Goal: Transaction & Acquisition: Purchase product/service

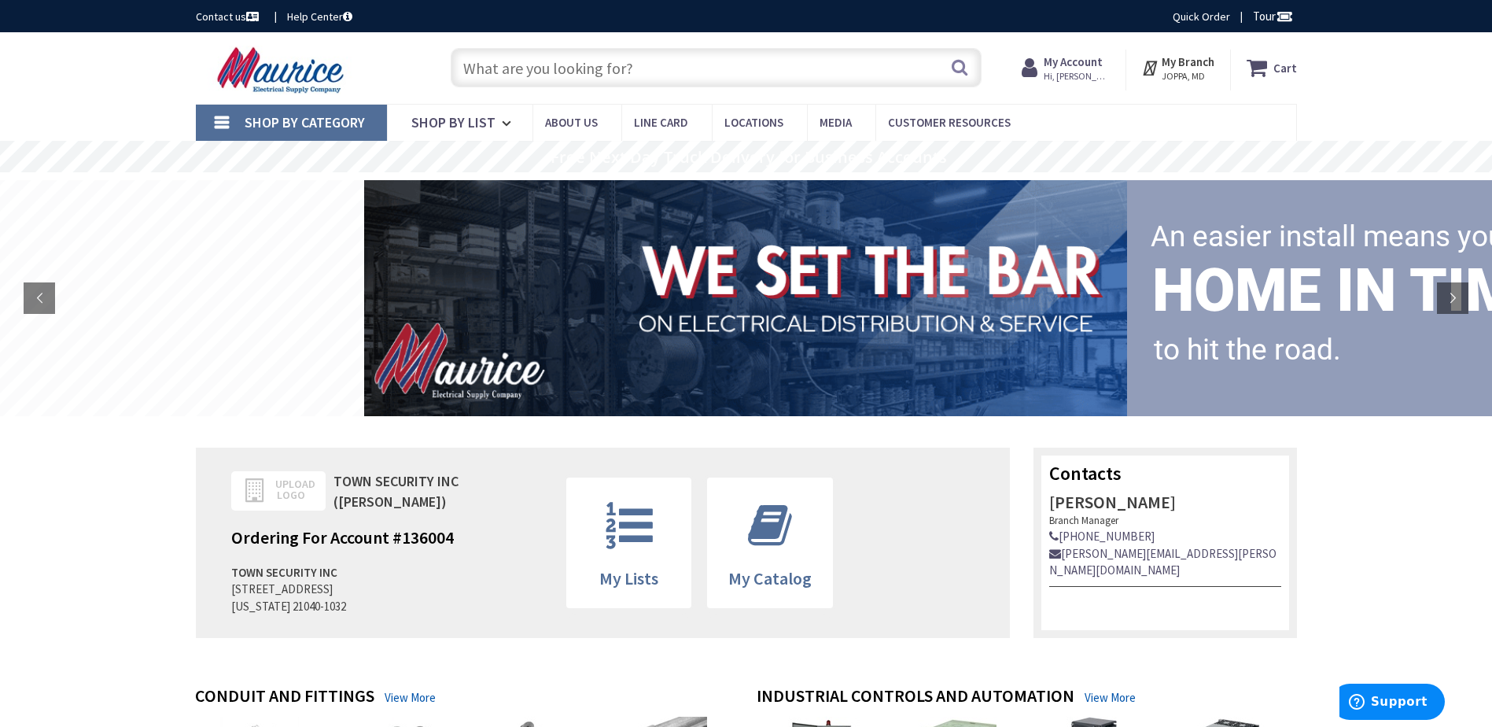
click at [1075, 61] on strong "My Account" at bounding box center [1072, 61] width 59 height 15
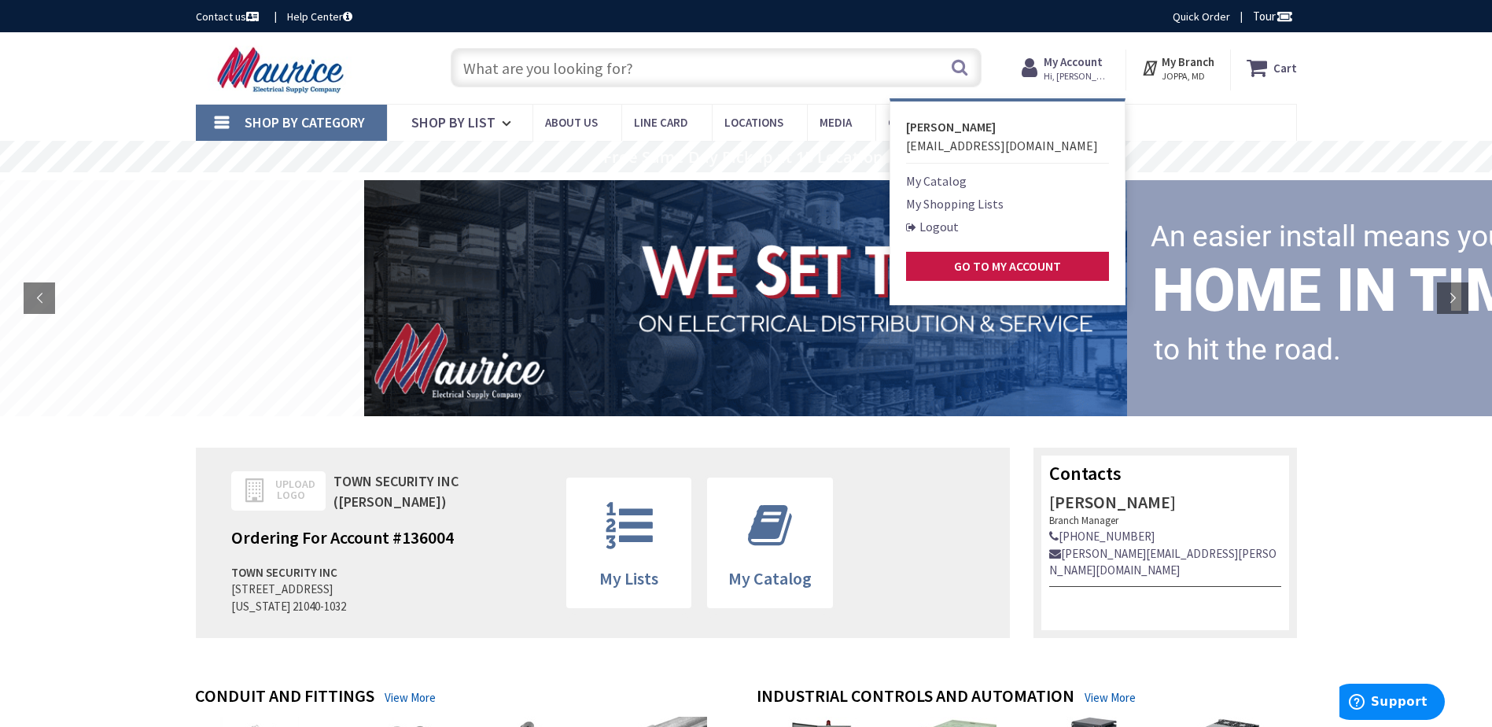
click at [1181, 67] on strong "My Branch" at bounding box center [1187, 61] width 53 height 15
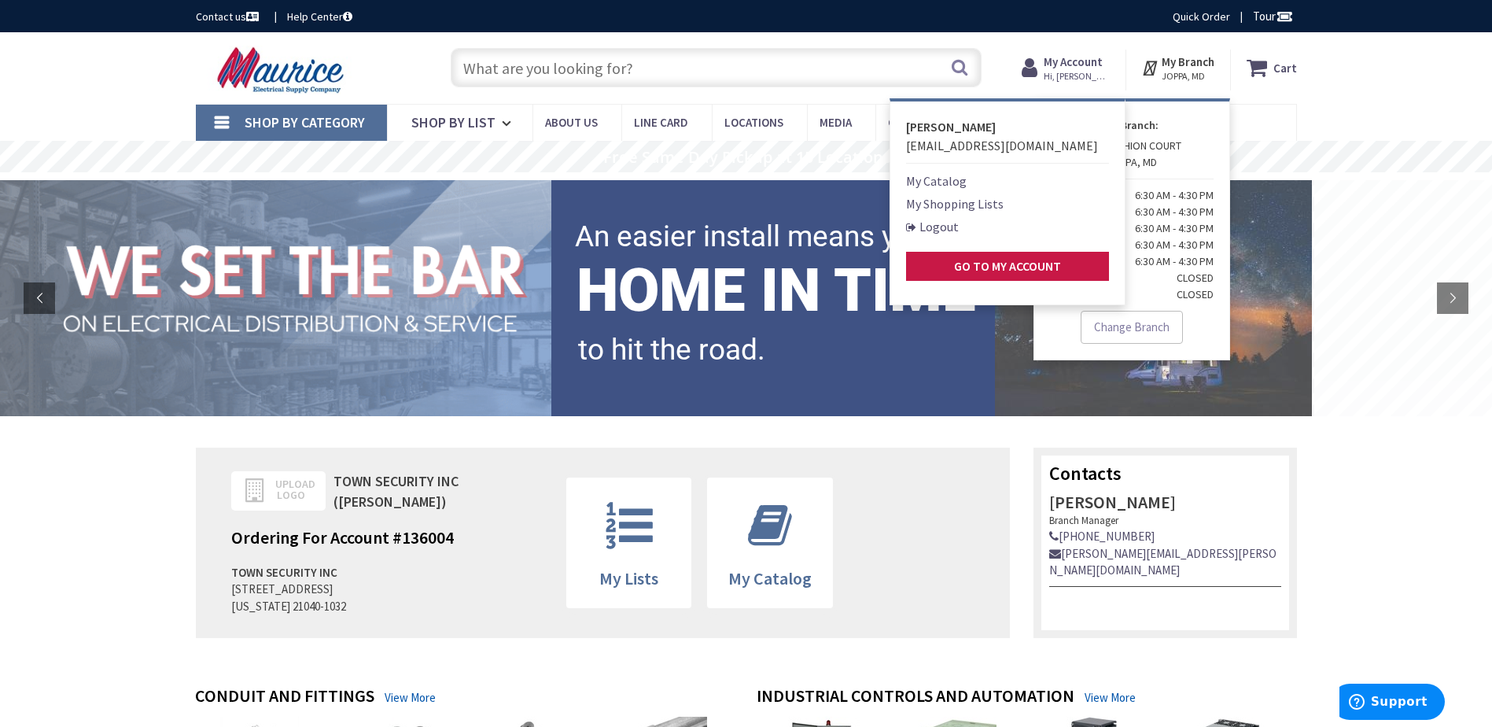
click at [1085, 57] on strong "My Account" at bounding box center [1072, 61] width 59 height 15
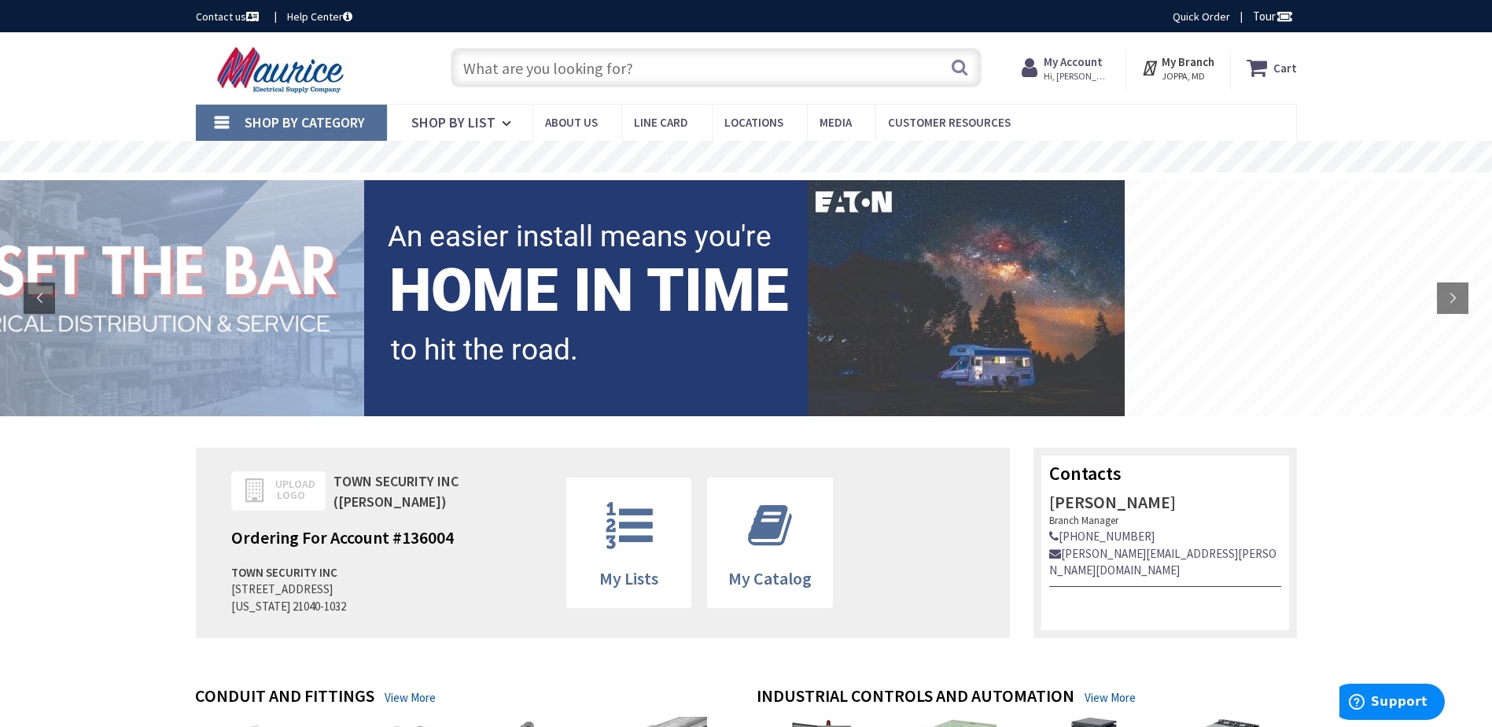
click at [1085, 57] on strong "My Account" at bounding box center [1072, 61] width 59 height 15
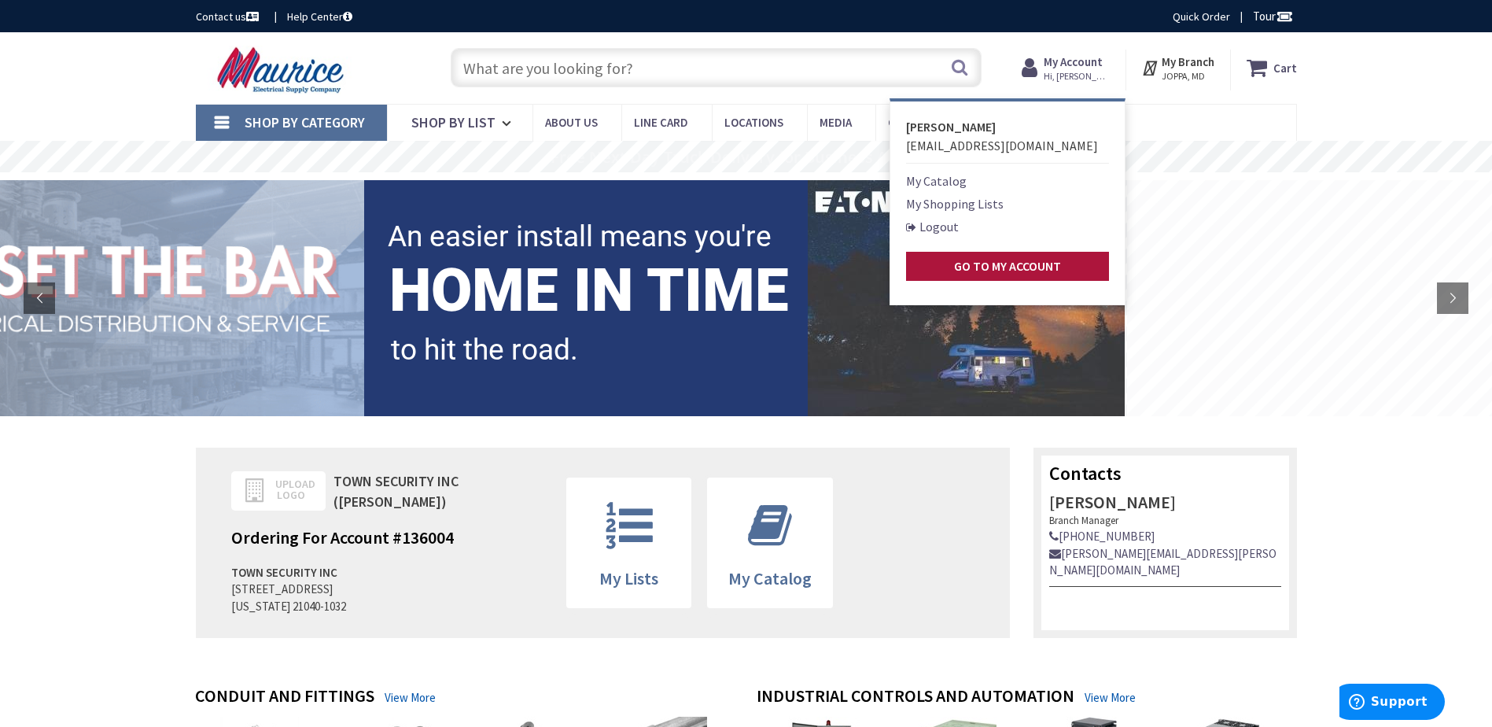
click at [985, 269] on strong "Go to My Account" at bounding box center [1007, 266] width 107 height 16
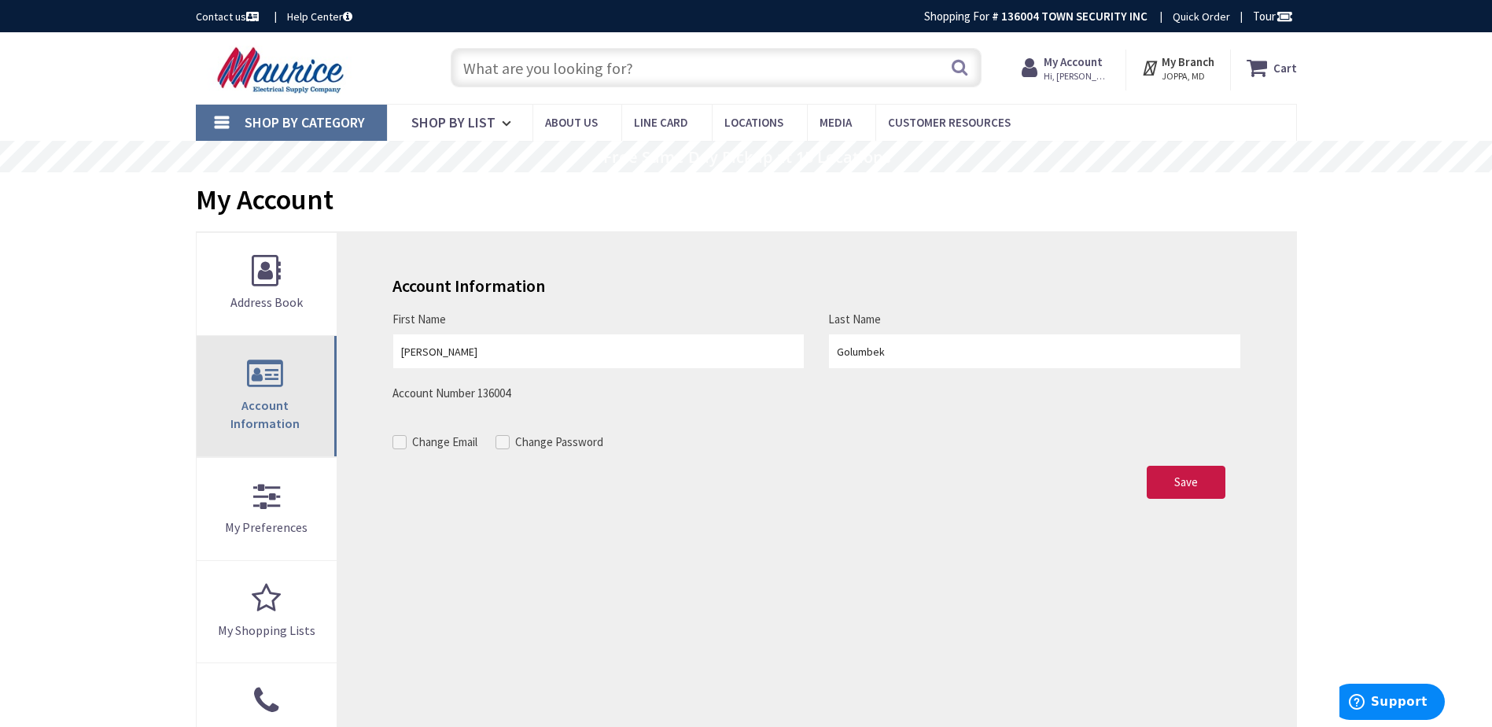
click at [262, 392] on link "Account Information" at bounding box center [267, 396] width 141 height 120
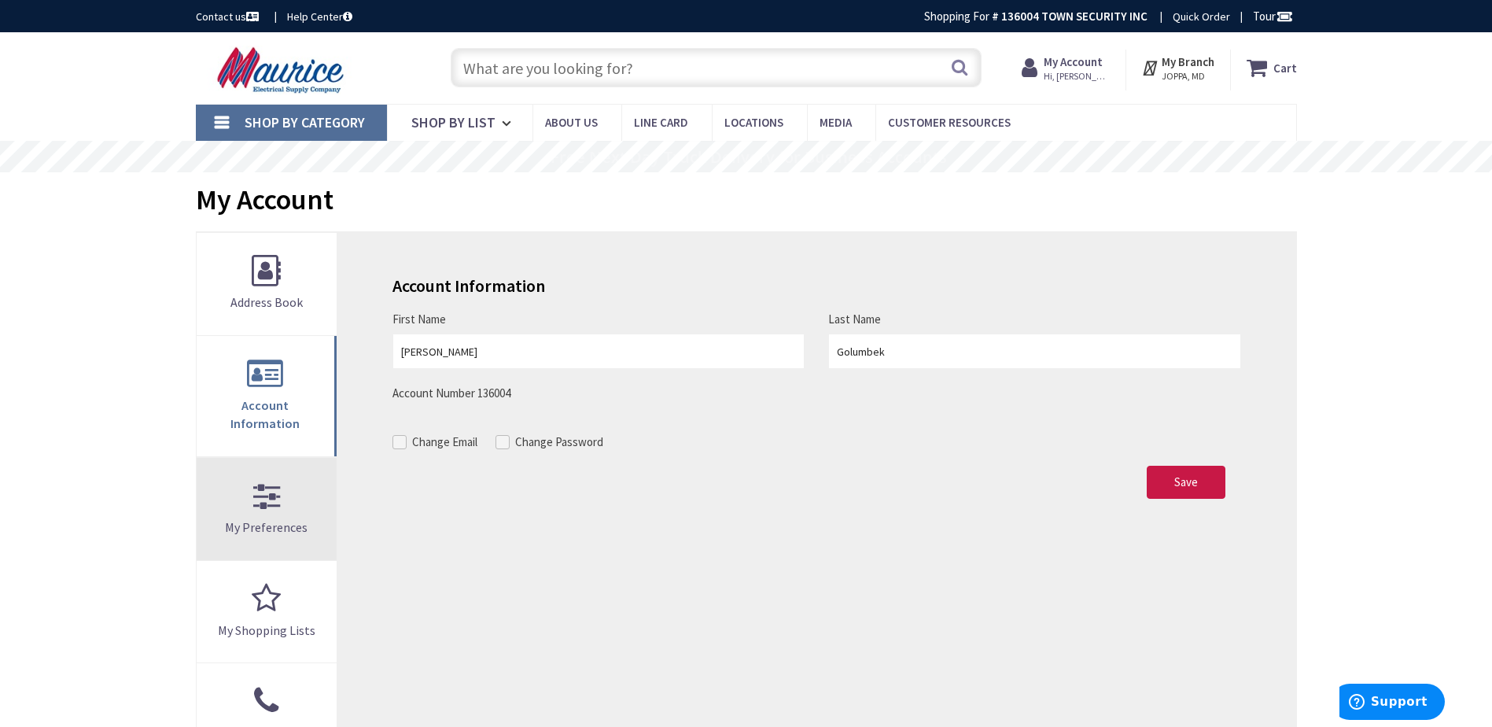
click at [268, 487] on link "My Preferences" at bounding box center [267, 509] width 141 height 102
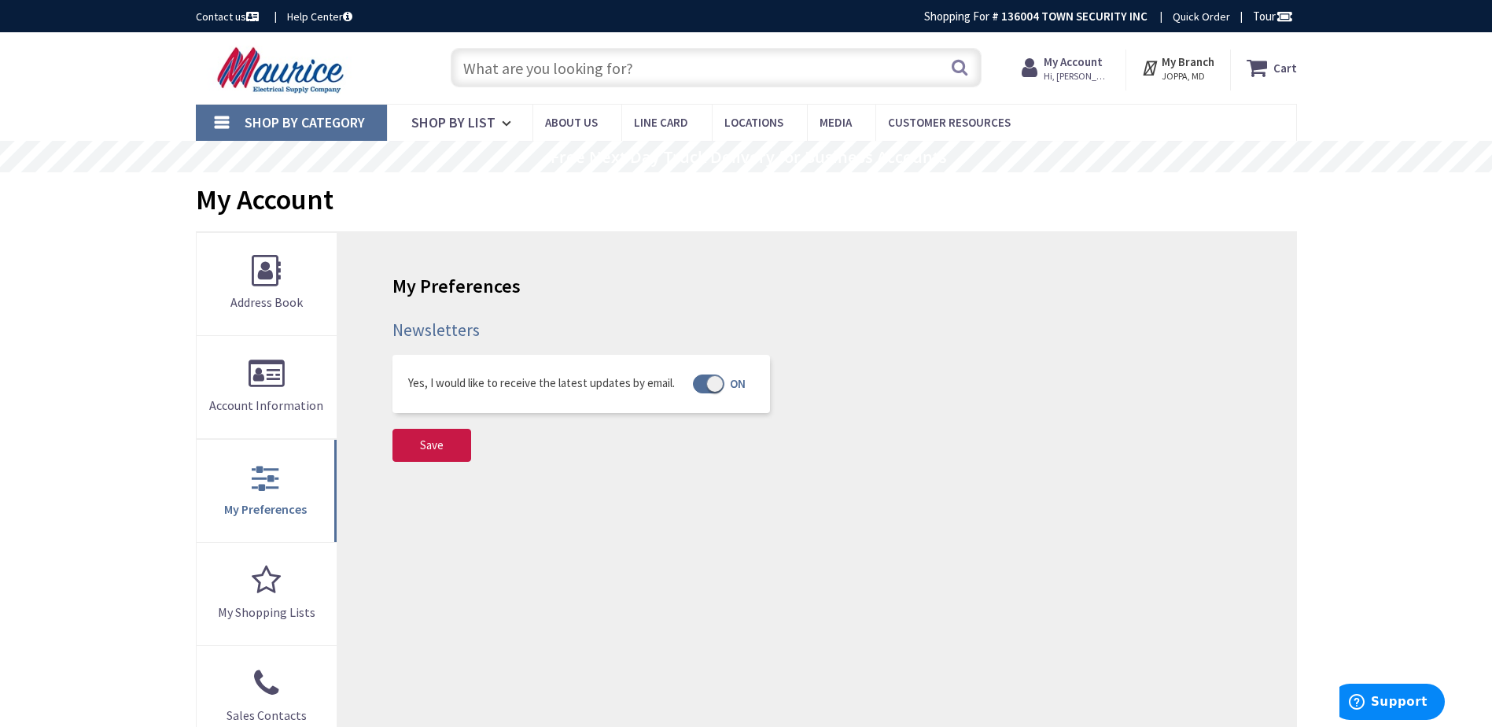
click at [494, 68] on input "text" at bounding box center [716, 67] width 531 height 39
click at [562, 63] on input "text" at bounding box center [716, 67] width 531 height 39
click at [589, 67] on input "text" at bounding box center [716, 67] width 531 height 39
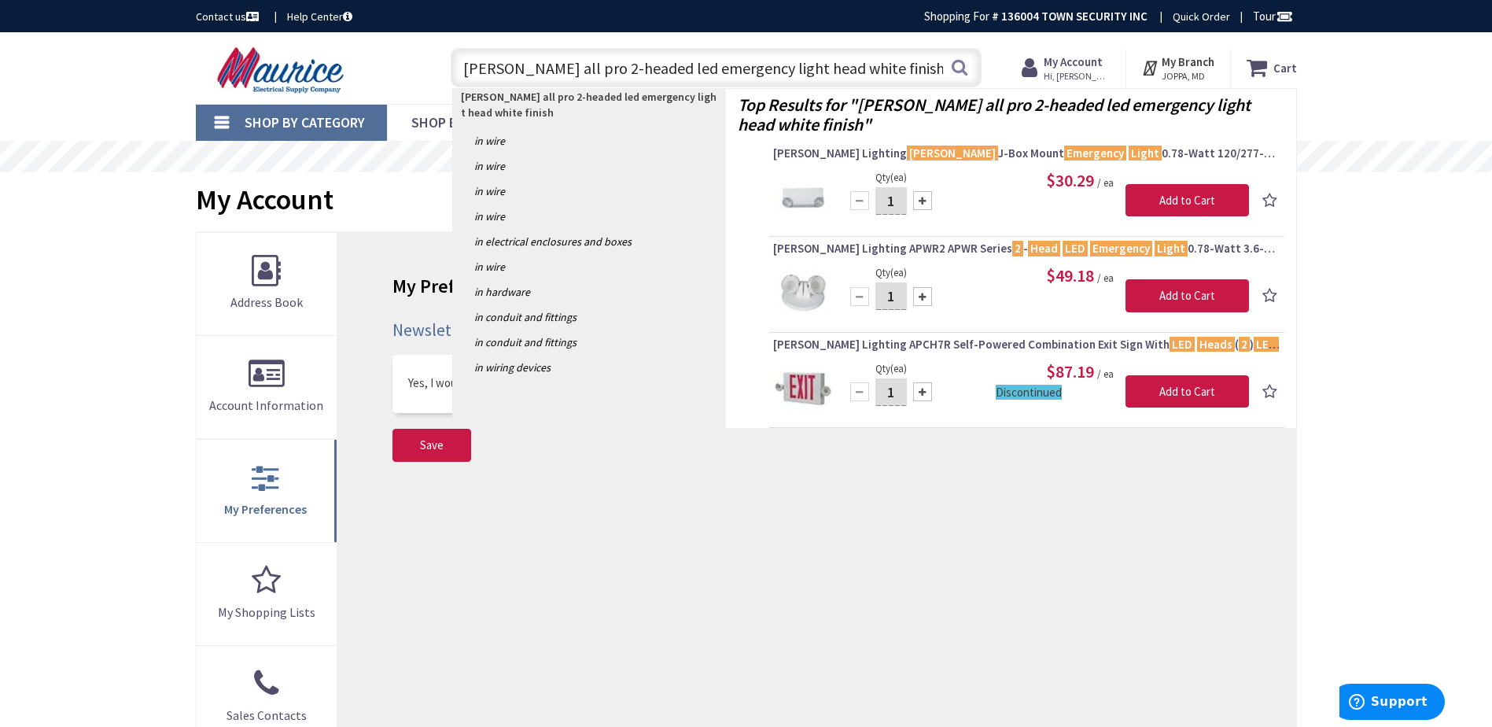
type input "sl apel all pro 2-headed led emergency light head white finish"
click at [926, 201] on div at bounding box center [922, 200] width 19 height 19
type input "3"
drag, startPoint x: 813, startPoint y: 63, endPoint x: 245, endPoint y: 64, distance: 567.7
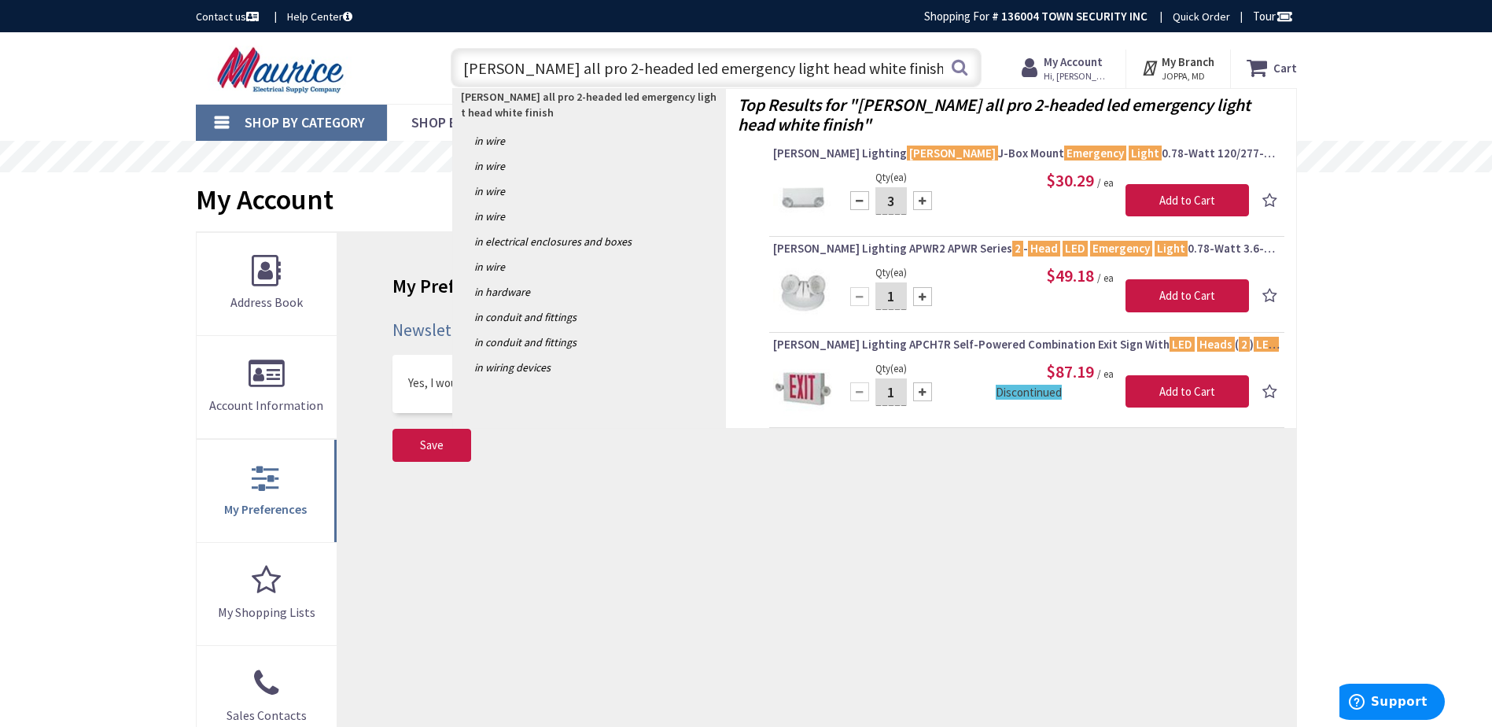
click at [245, 64] on div "Toggle Nav sl apel all pro 2-headed led emergency light head white finish sl ap…" at bounding box center [746, 68] width 1124 height 53
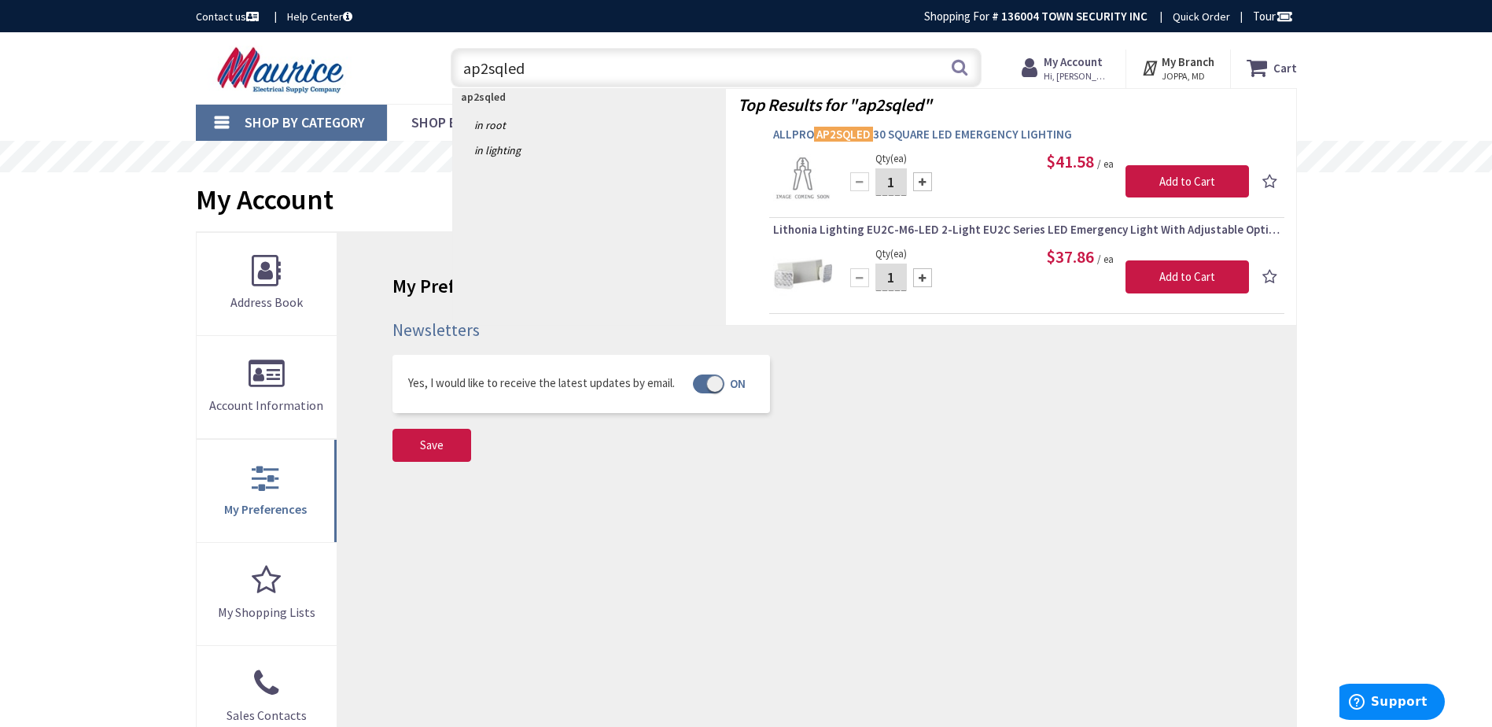
type input "ap2sqled"
click at [910, 135] on span "ALLPRO AP2SQLED 30 SQUARE LED EMERGENCY LIGHTING" at bounding box center [1026, 135] width 507 height 16
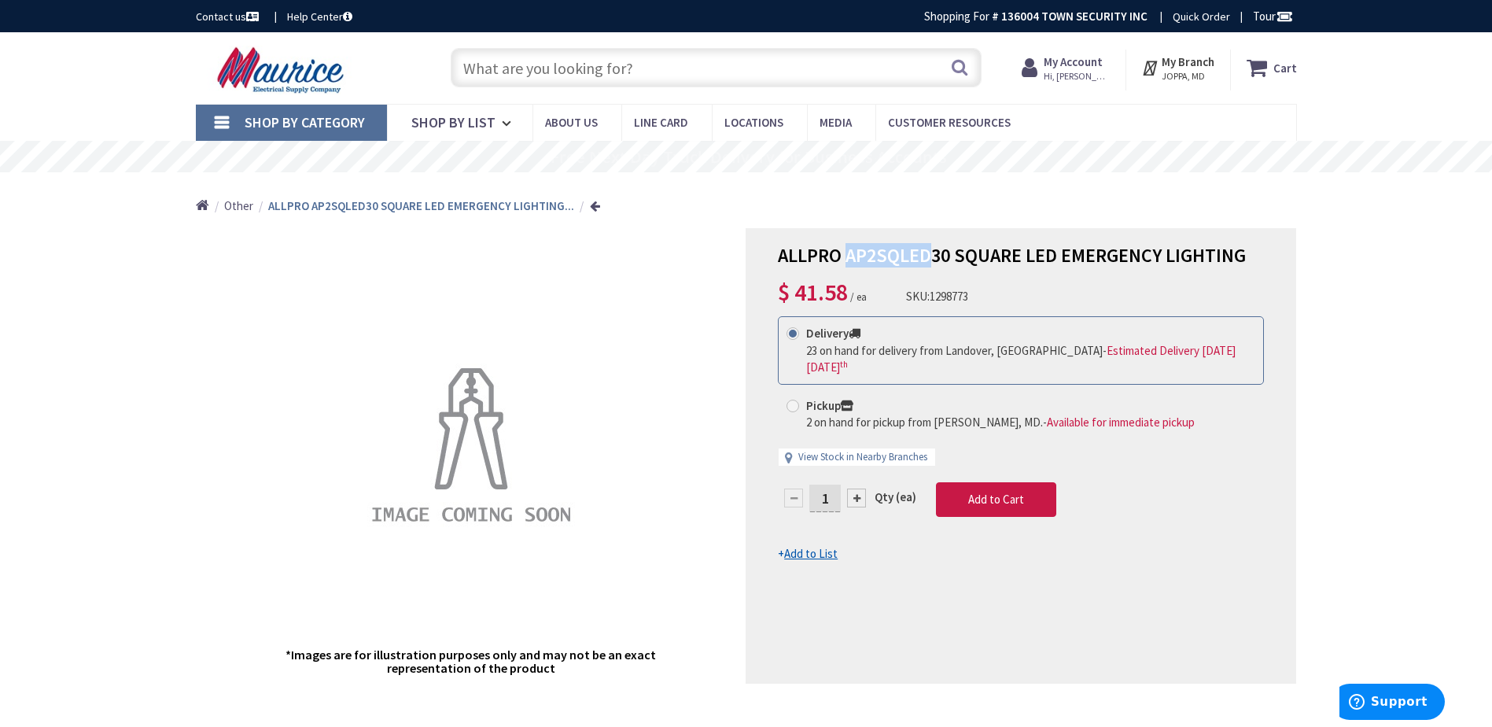
drag, startPoint x: 856, startPoint y: 256, endPoint x: 932, endPoint y: 258, distance: 76.3
click at [932, 258] on span "ALLPRO AP2SQLED30 SQUARE LED EMERGENCY LIGHTING" at bounding box center [1012, 255] width 468 height 24
drag, startPoint x: 932, startPoint y: 258, endPoint x: 920, endPoint y: 259, distance: 12.6
click at [920, 259] on span "ALLPRO AP2SQLED30 SQUARE LED EMERGENCY LIGHTING" at bounding box center [1012, 255] width 468 height 24
drag, startPoint x: 846, startPoint y: 258, endPoint x: 948, endPoint y: 263, distance: 102.3
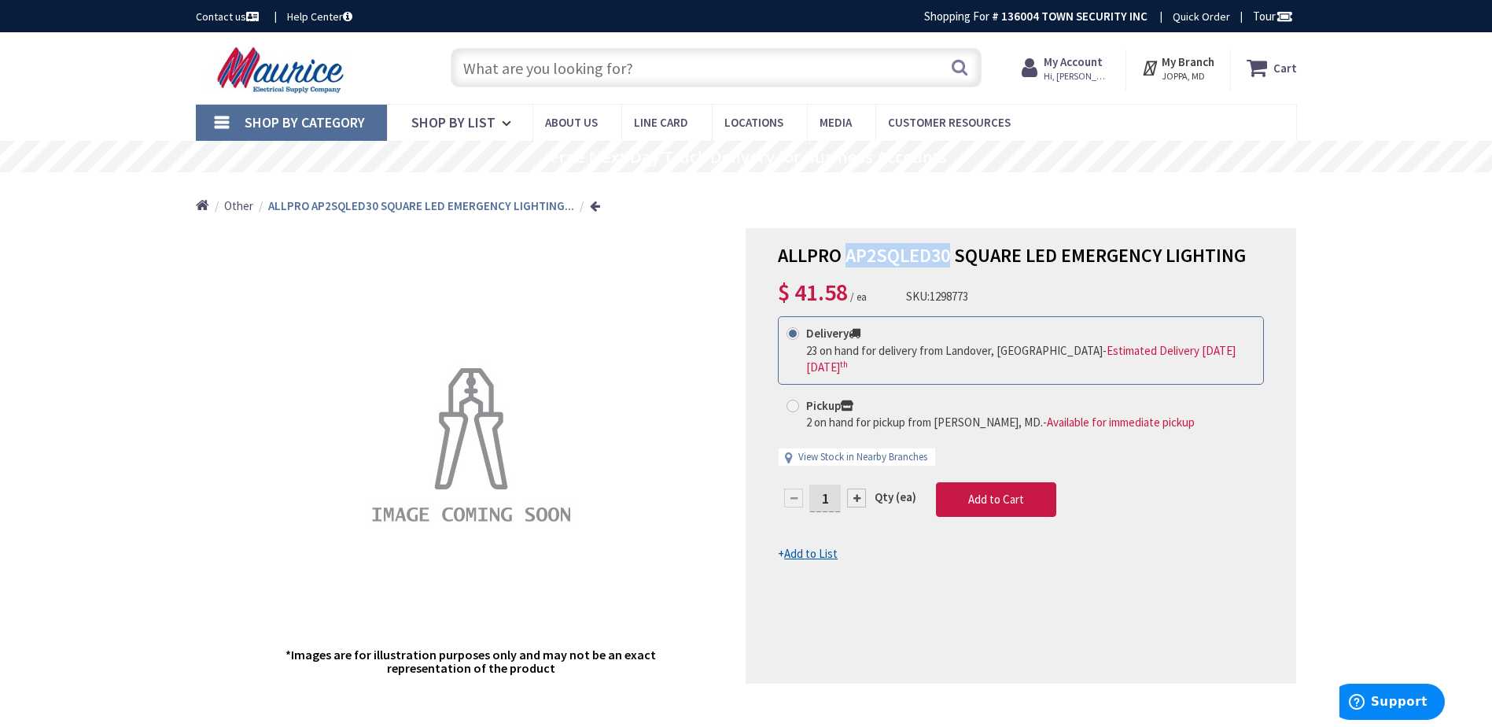
click at [948, 263] on span "ALLPRO AP2SQLED30 SQUARE LED EMERGENCY LIGHTING" at bounding box center [1012, 255] width 468 height 24
drag, startPoint x: 948, startPoint y: 263, endPoint x: 941, endPoint y: 254, distance: 11.2
copy span "AP2SQLED30"
click at [635, 68] on input "text" at bounding box center [716, 67] width 531 height 39
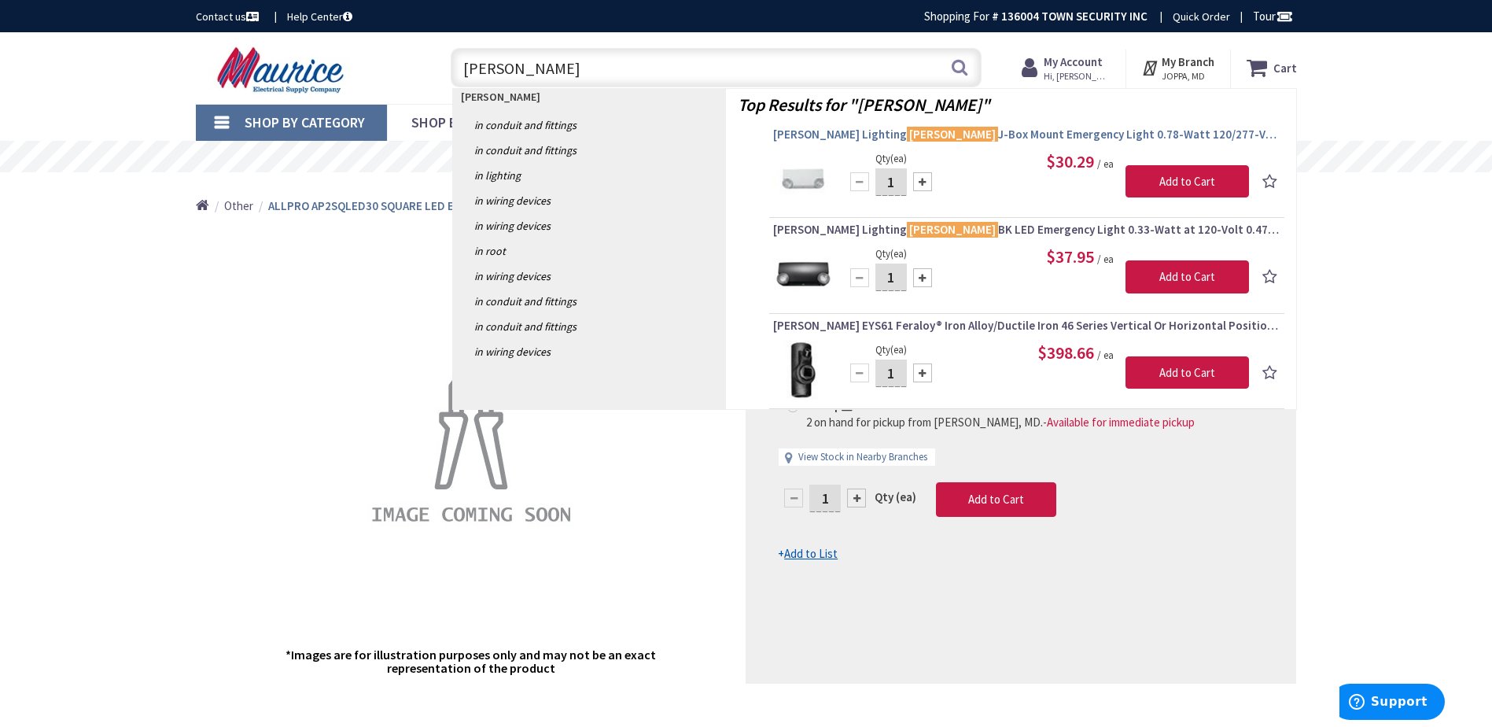
type input "apel"
click at [918, 134] on span "Cooper Lighting APEL J-Box Mount Emergency Light 0.78-Watt 120/277-Volt AC 3.6-…" at bounding box center [1026, 135] width 507 height 16
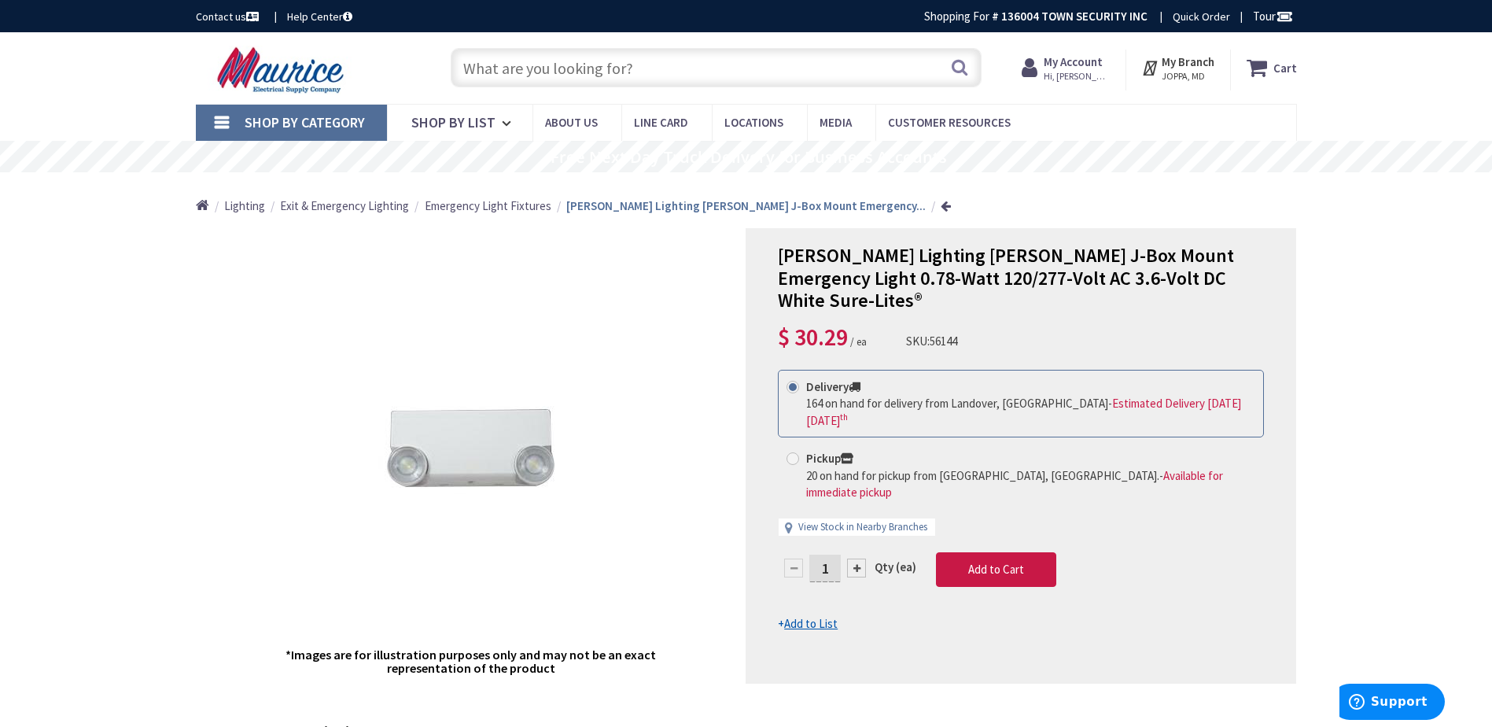
click at [855, 558] on div at bounding box center [856, 567] width 19 height 19
click at [855, 513] on div at bounding box center [1020, 456] width 549 height 454
click at [856, 558] on div at bounding box center [856, 567] width 19 height 19
type input "3"
click at [1178, 61] on strong "My Branch" at bounding box center [1187, 61] width 53 height 15
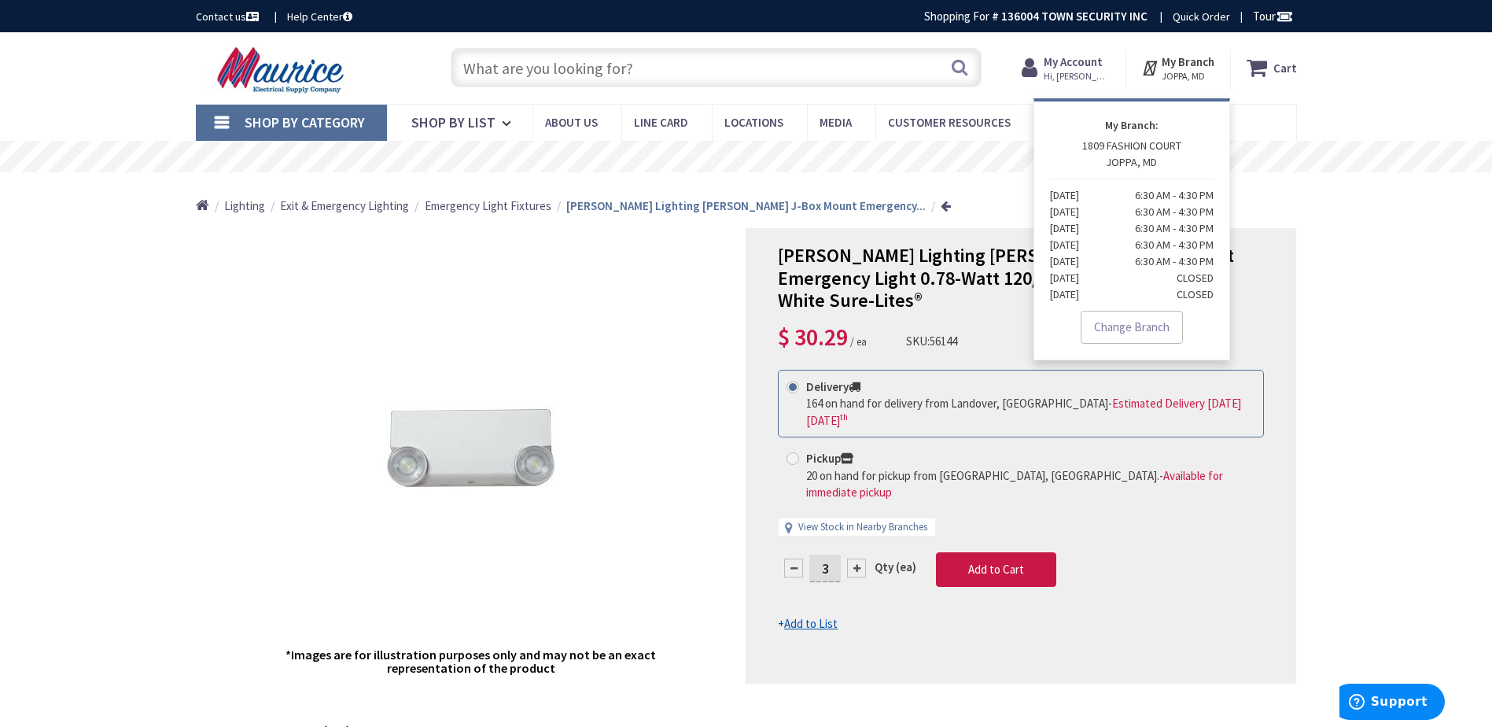
click at [1083, 62] on strong "My Account" at bounding box center [1072, 61] width 59 height 15
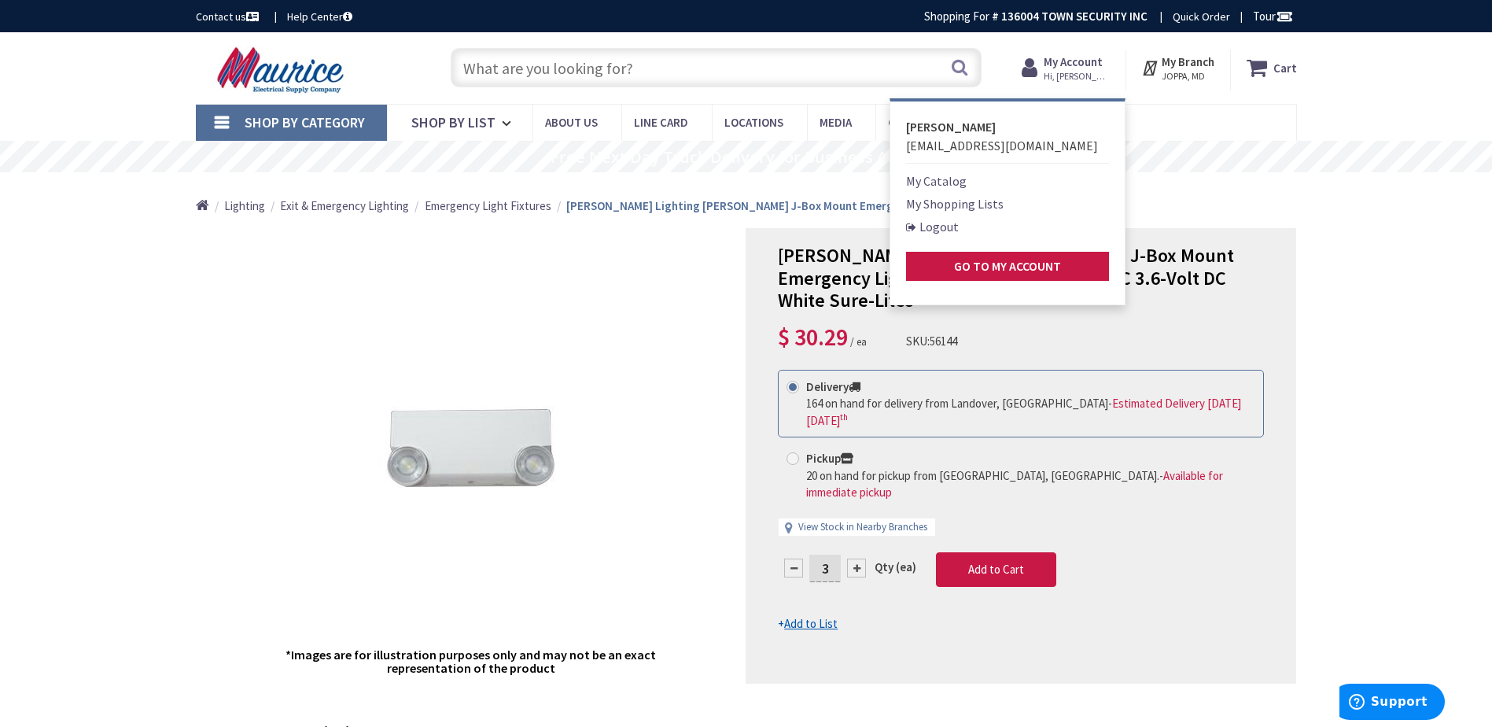
click at [310, 233] on div "*Images are for illustration purposes only and may not be an exact representati…" at bounding box center [471, 455] width 550 height 455
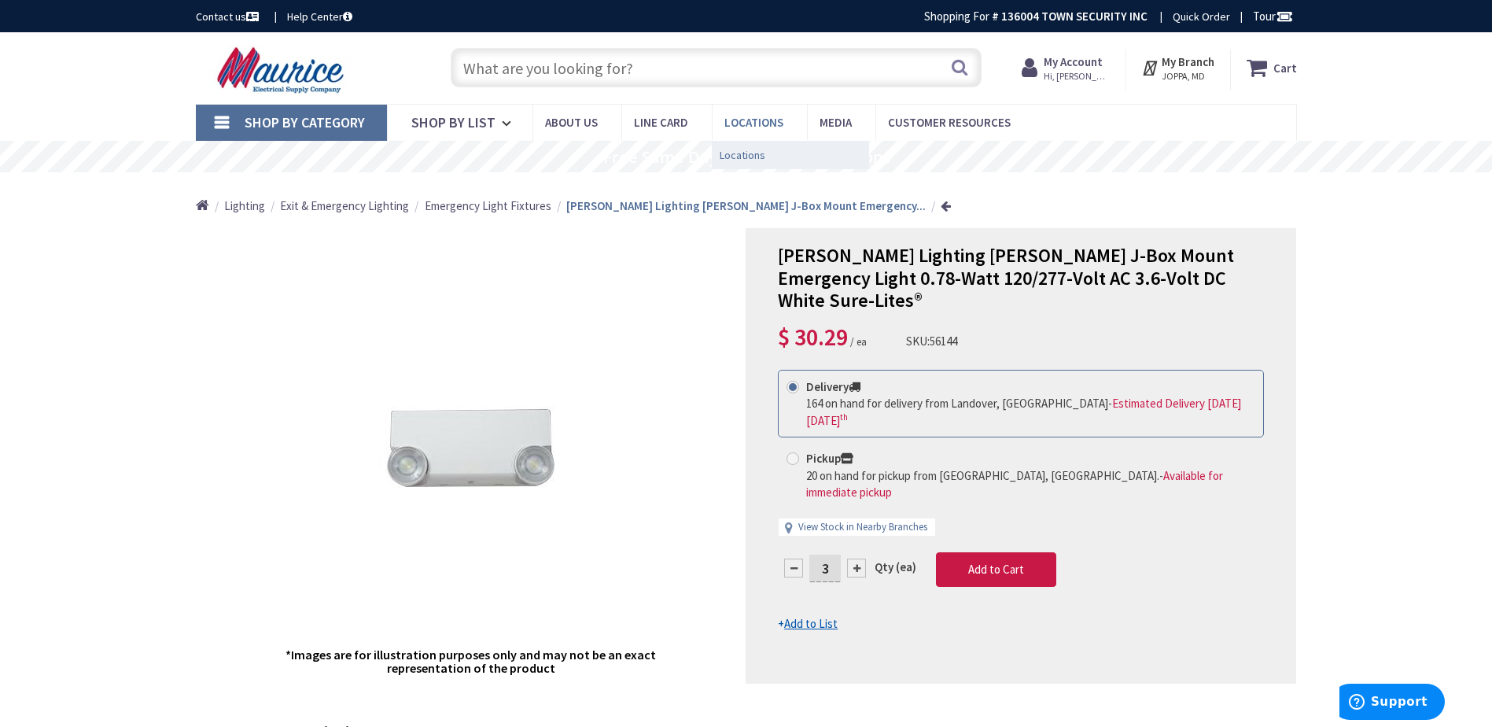
click at [745, 153] on span "Locations" at bounding box center [742, 155] width 46 height 16
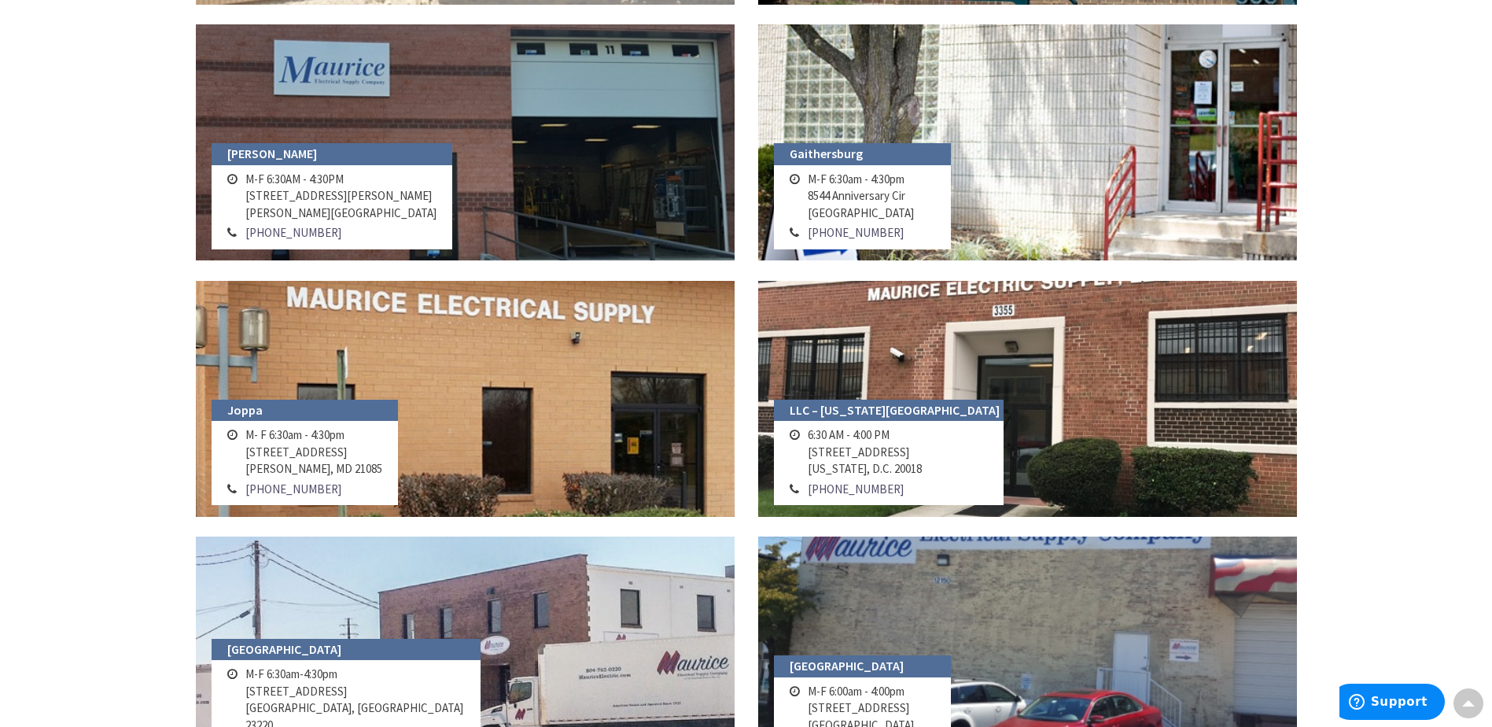
scroll to position [1179, 0]
